Goal: Task Accomplishment & Management: Manage account settings

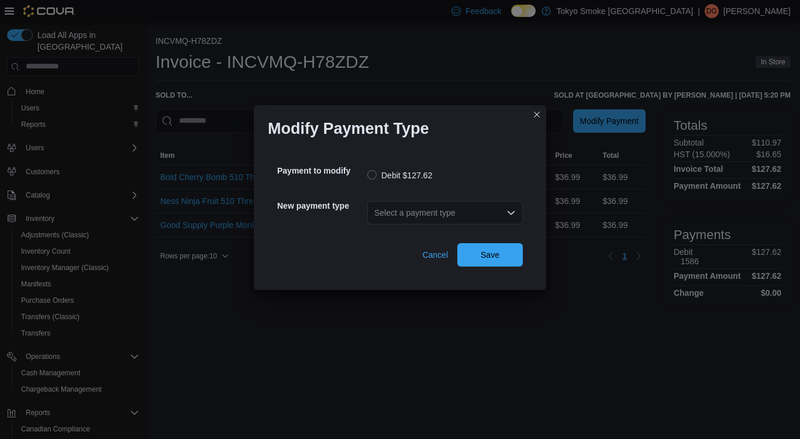
click at [406, 216] on div "Select a payment type" at bounding box center [445, 212] width 156 height 23
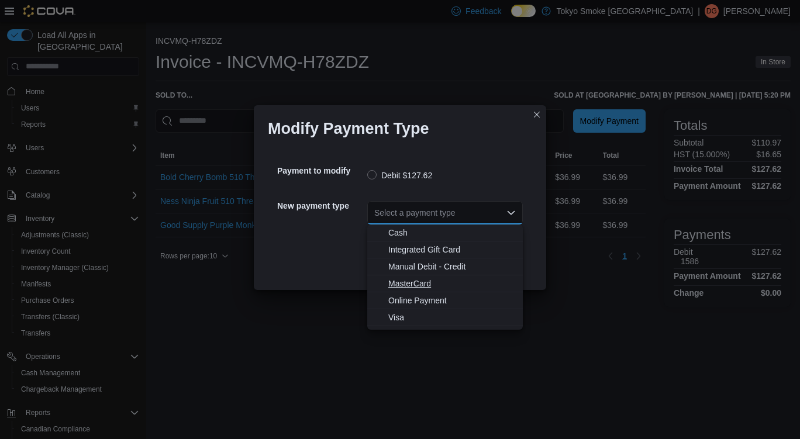
click at [426, 283] on span "MasterCard" at bounding box center [451, 284] width 127 height 12
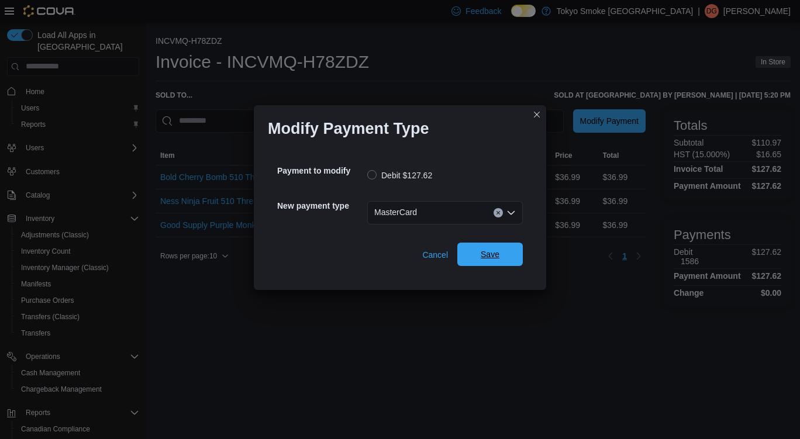
click at [504, 248] on span "Save" at bounding box center [489, 254] width 51 height 23
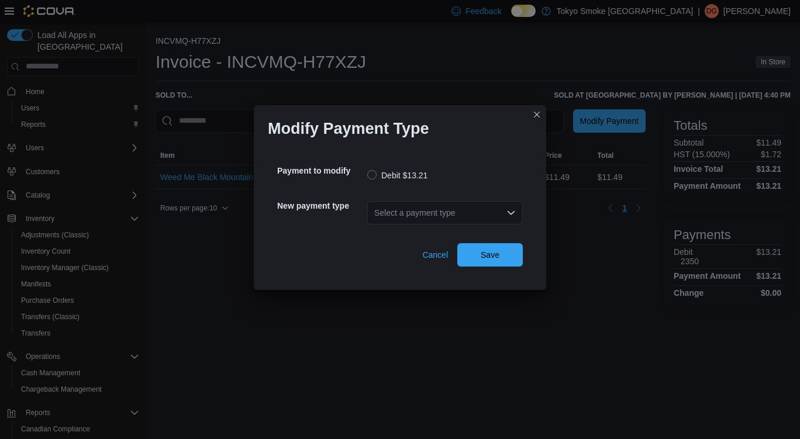
click at [398, 215] on div "Select a payment type" at bounding box center [445, 212] width 156 height 23
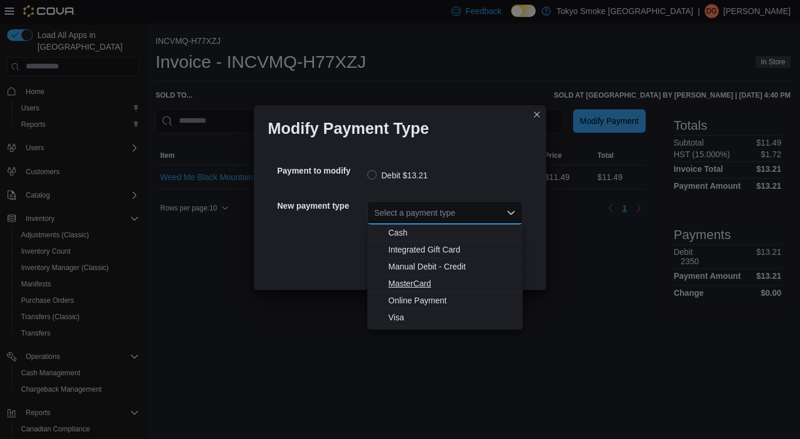
click at [424, 280] on span "MasterCard" at bounding box center [451, 284] width 127 height 12
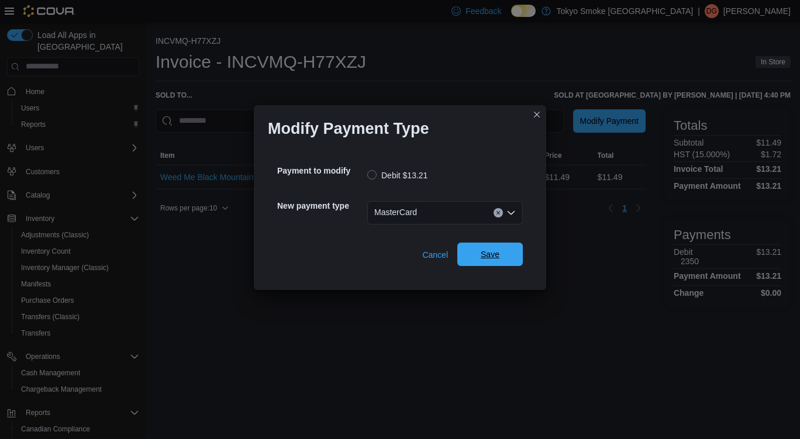
click at [494, 254] on span "Save" at bounding box center [490, 255] width 19 height 12
click at [423, 213] on div "Select a payment type" at bounding box center [445, 212] width 156 height 23
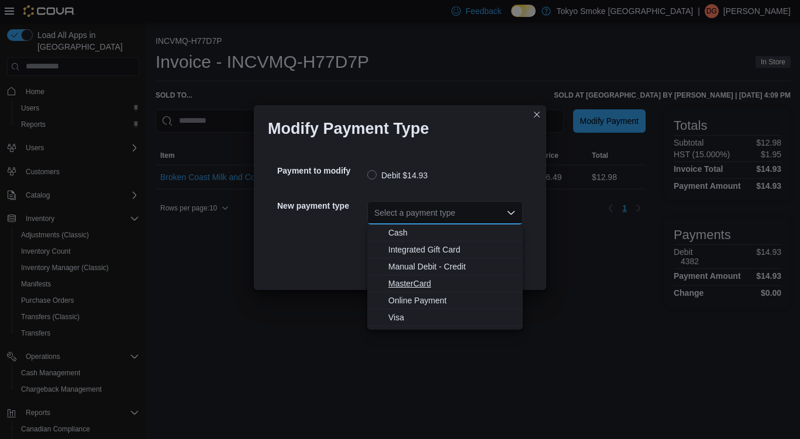
click at [414, 287] on span "MasterCard" at bounding box center [451, 284] width 127 height 12
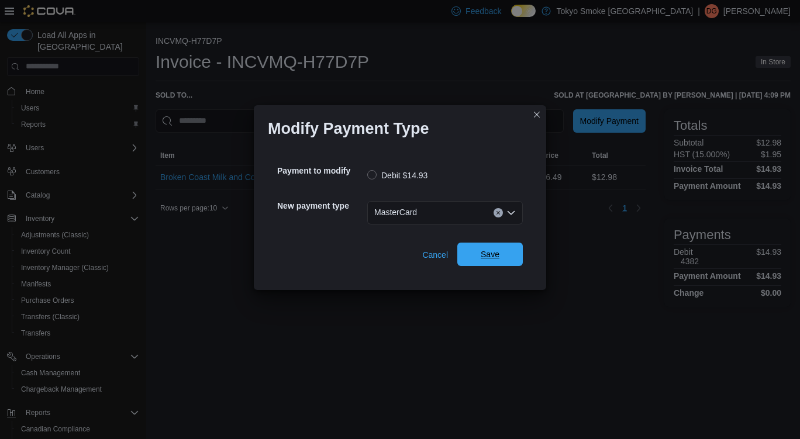
click at [511, 257] on span "Save" at bounding box center [489, 254] width 51 height 23
click at [405, 212] on div "Select a payment type" at bounding box center [445, 212] width 156 height 23
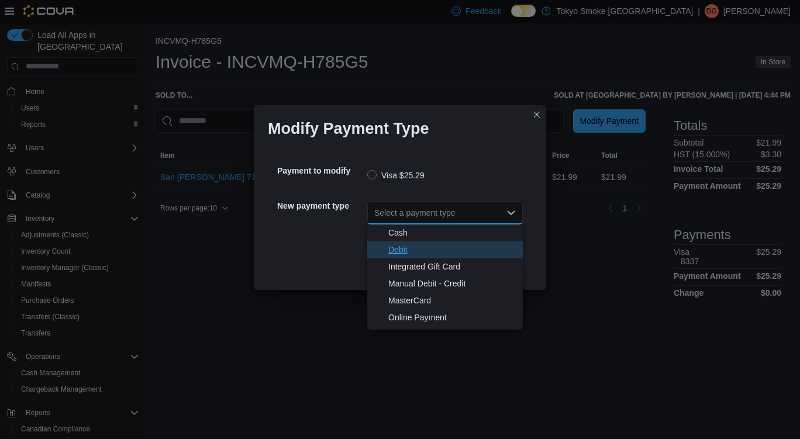
click at [409, 254] on span "Debit" at bounding box center [451, 250] width 127 height 12
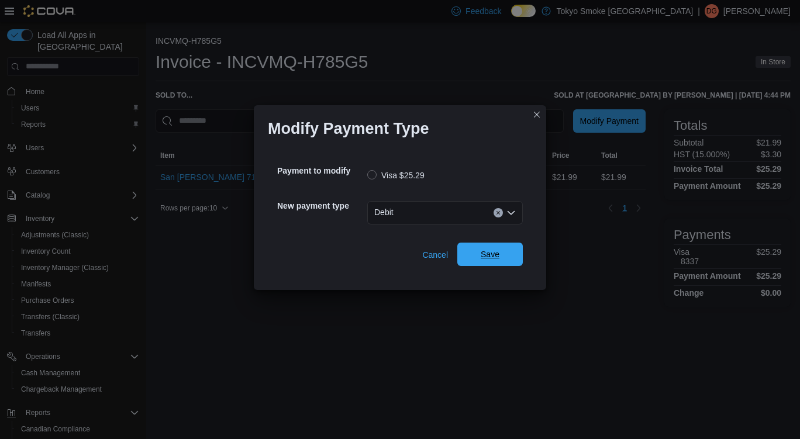
click at [506, 252] on span "Save" at bounding box center [489, 254] width 51 height 23
click at [461, 222] on div "Select a payment type" at bounding box center [445, 212] width 156 height 23
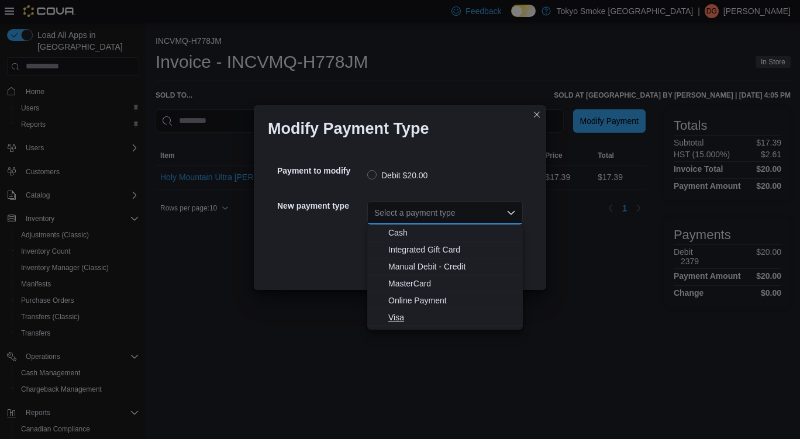
click at [420, 319] on span "Visa" at bounding box center [451, 318] width 127 height 12
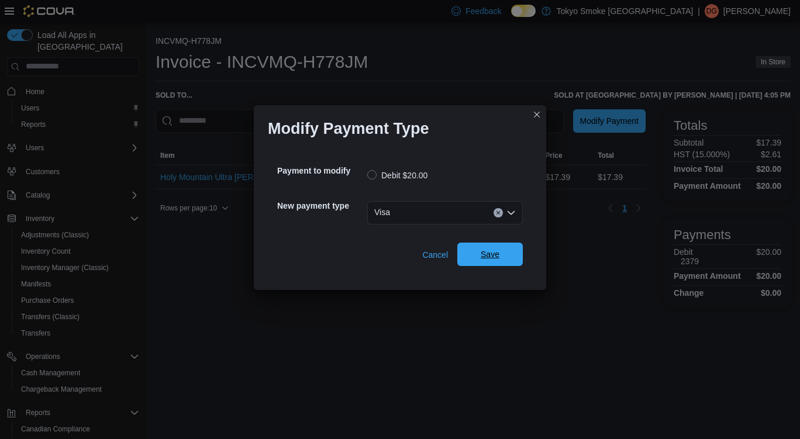
click at [502, 251] on span "Save" at bounding box center [489, 254] width 51 height 23
click at [459, 209] on div "Select a payment type" at bounding box center [445, 212] width 156 height 23
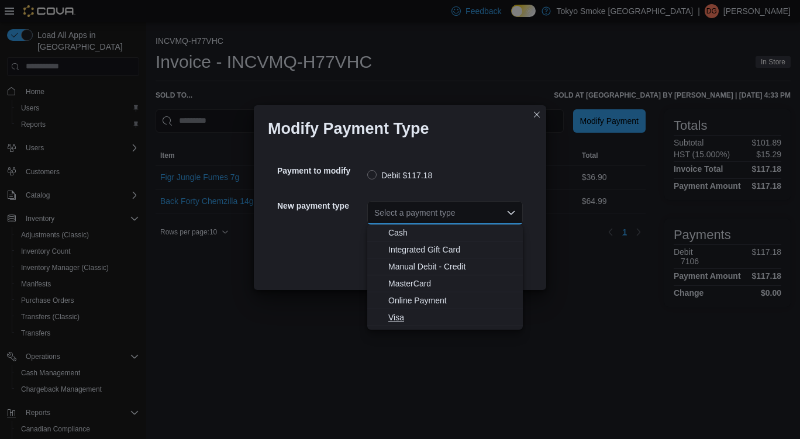
click at [430, 322] on span "Visa" at bounding box center [451, 318] width 127 height 12
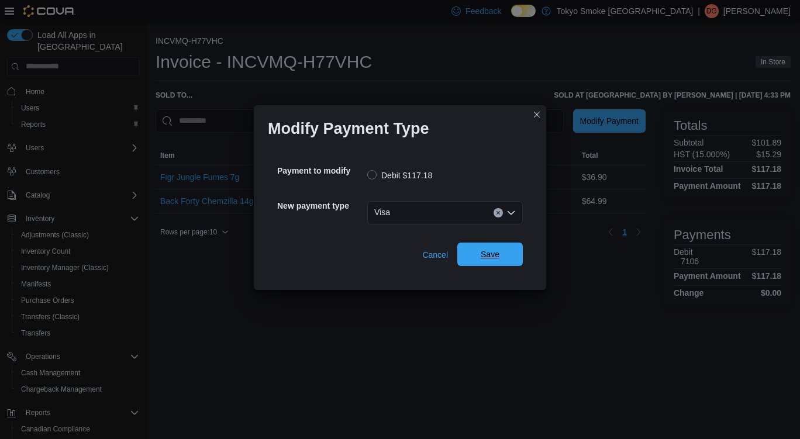
click at [492, 256] on span "Save" at bounding box center [490, 255] width 19 height 12
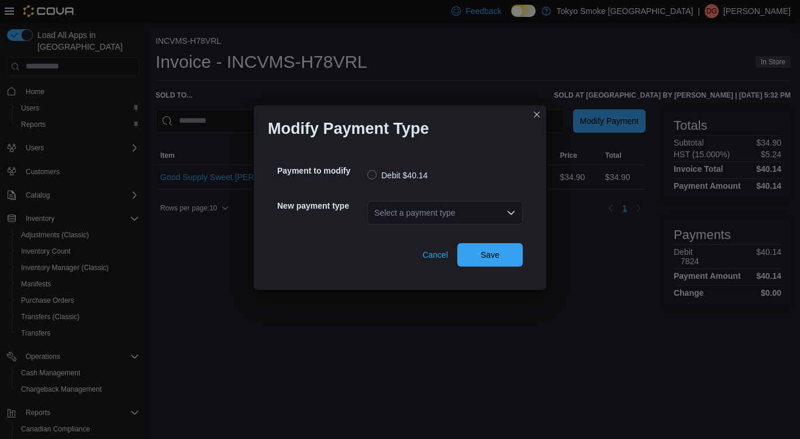
click at [399, 210] on div "Select a payment type" at bounding box center [445, 212] width 156 height 23
click at [445, 212] on div "Select a payment type" at bounding box center [445, 212] width 156 height 23
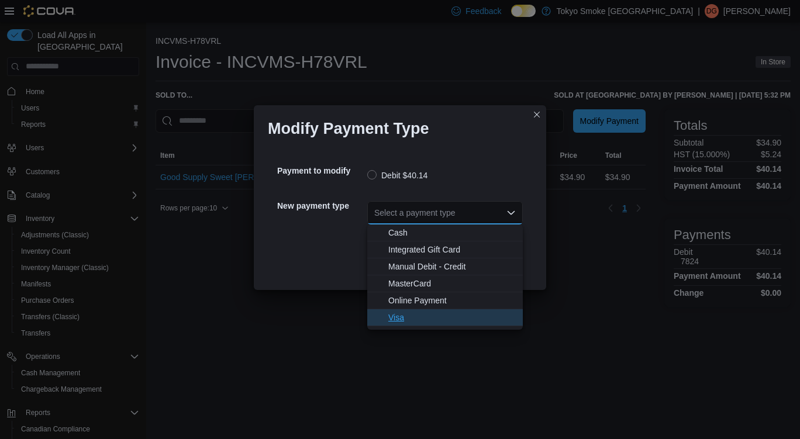
click at [394, 319] on span "Visa" at bounding box center [451, 318] width 127 height 12
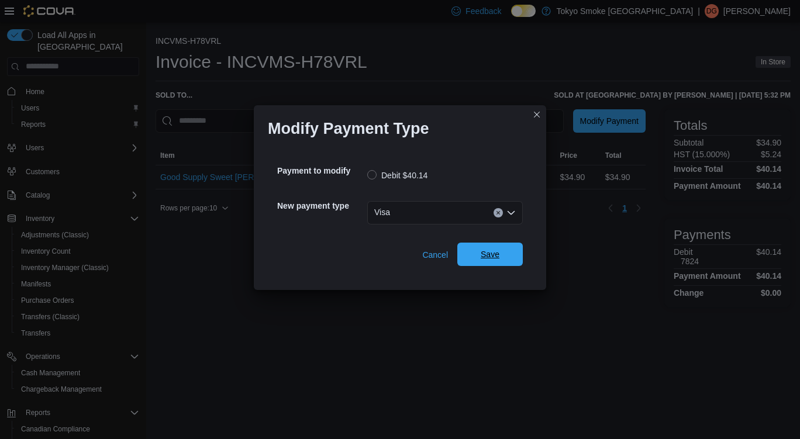
click at [507, 263] on span "Save" at bounding box center [489, 254] width 51 height 23
click at [406, 206] on div "Select a payment type" at bounding box center [445, 212] width 156 height 23
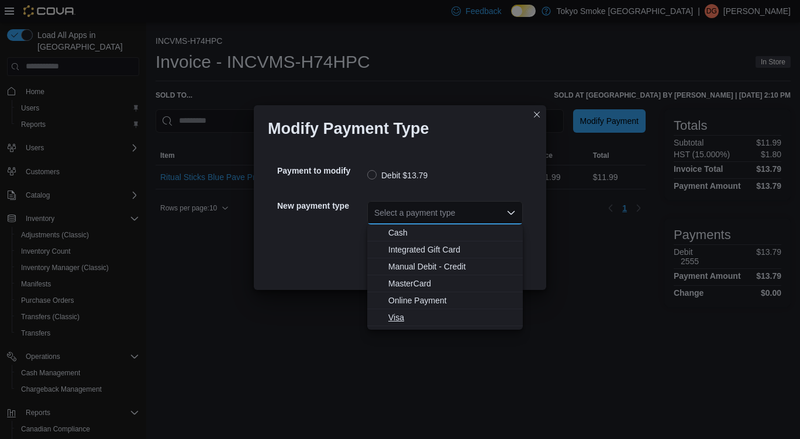
click at [397, 319] on span "Visa" at bounding box center [451, 318] width 127 height 12
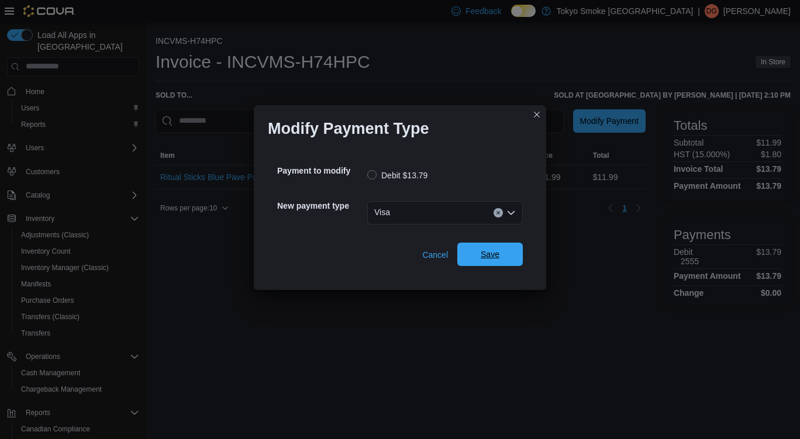
click at [477, 247] on span "Save" at bounding box center [489, 254] width 51 height 23
click at [437, 219] on div "Select a payment type" at bounding box center [445, 212] width 156 height 23
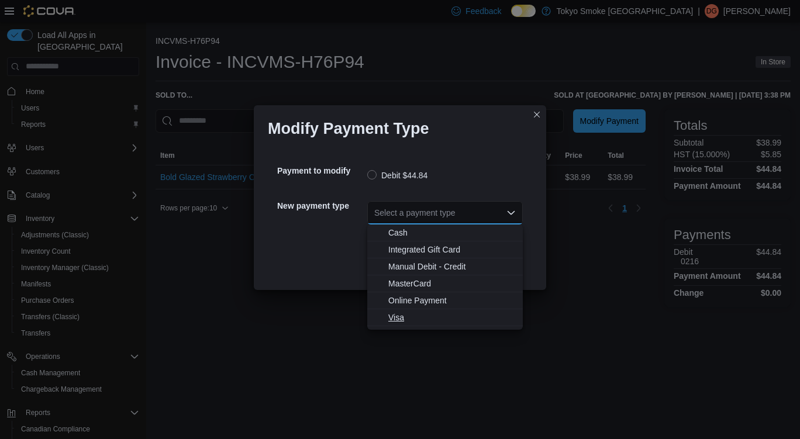
click at [426, 317] on span "Visa" at bounding box center [451, 318] width 127 height 12
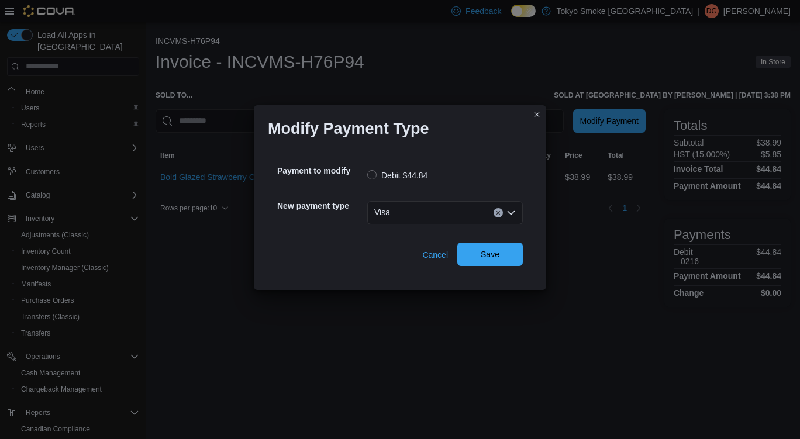
click at [496, 249] on span "Save" at bounding box center [489, 254] width 51 height 23
